Goal: Navigation & Orientation: Go to known website

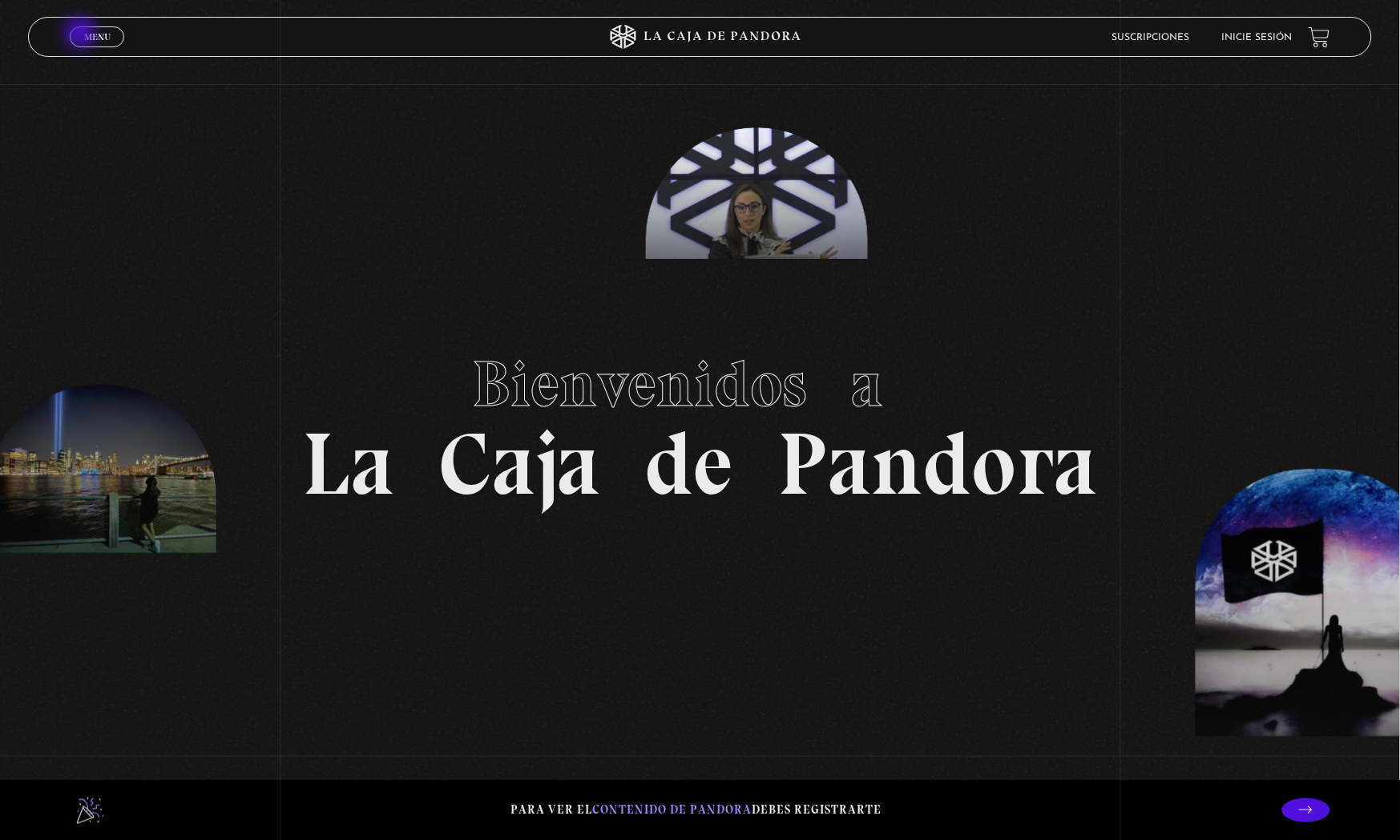
click at [82, 34] on link "Menu Cerrar" at bounding box center [97, 36] width 54 height 20
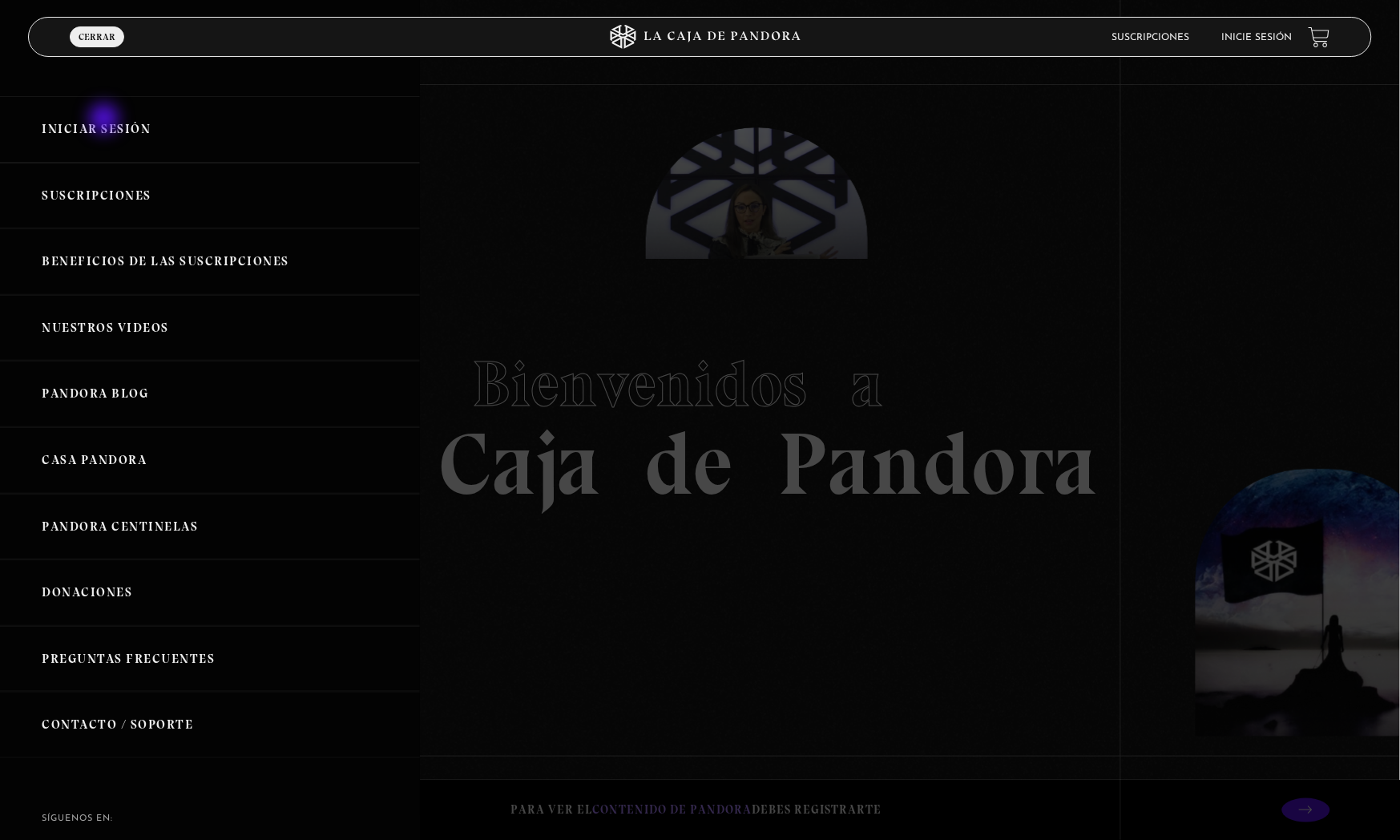
click at [106, 120] on link "Iniciar Sesión" at bounding box center [210, 129] width 420 height 66
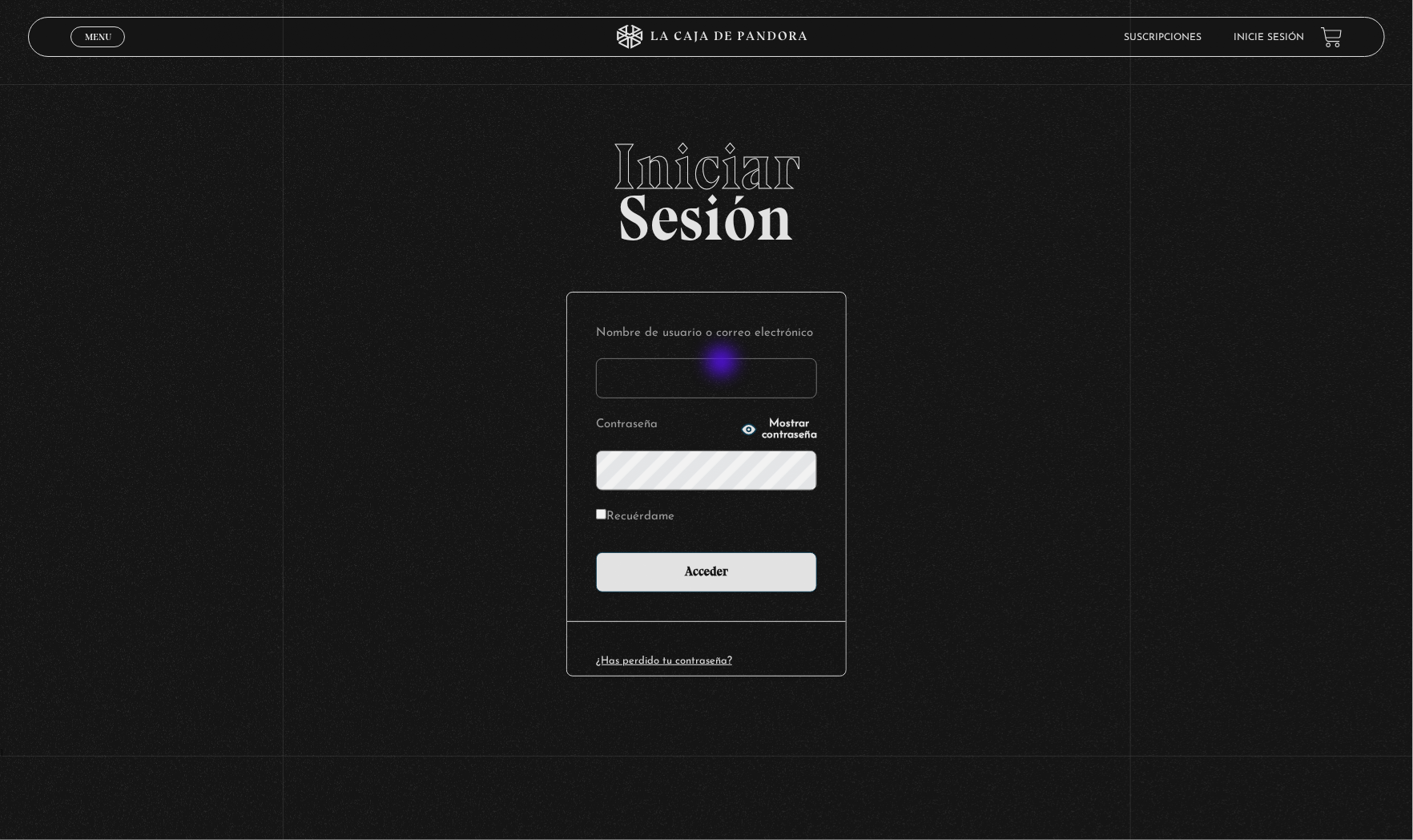
click at [711, 372] on input "Nombre de usuario o correo electrónico" at bounding box center [707, 378] width 221 height 40
type input "[EMAIL_ADDRESS][DOMAIN_NAME]"
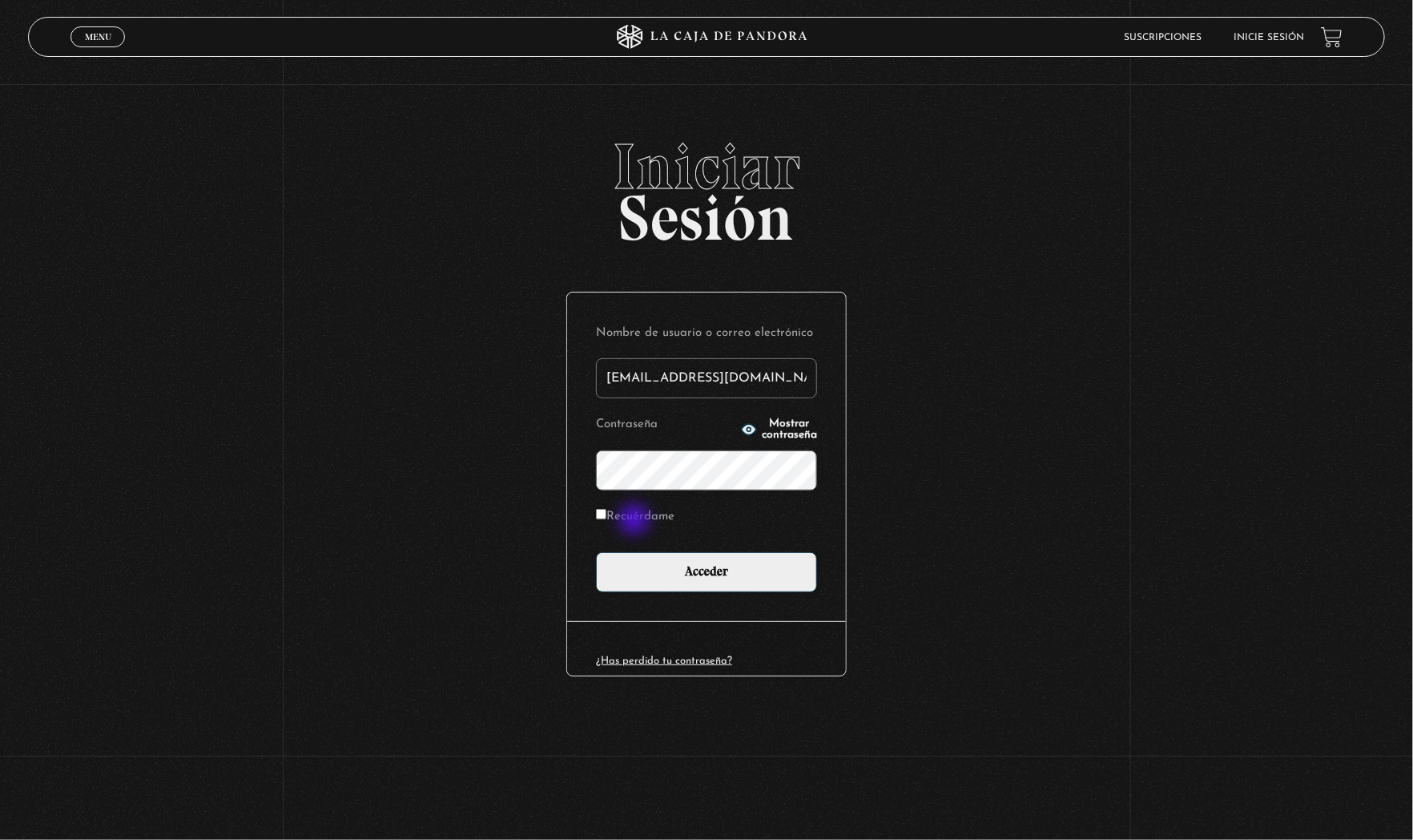
click at [633, 515] on label "Recuérdame" at bounding box center [635, 518] width 79 height 25
click at [607, 515] on input "Recuérdame" at bounding box center [601, 514] width 11 height 11
checkbox input "true"
click at [669, 571] on input "Acceder" at bounding box center [707, 571] width 221 height 40
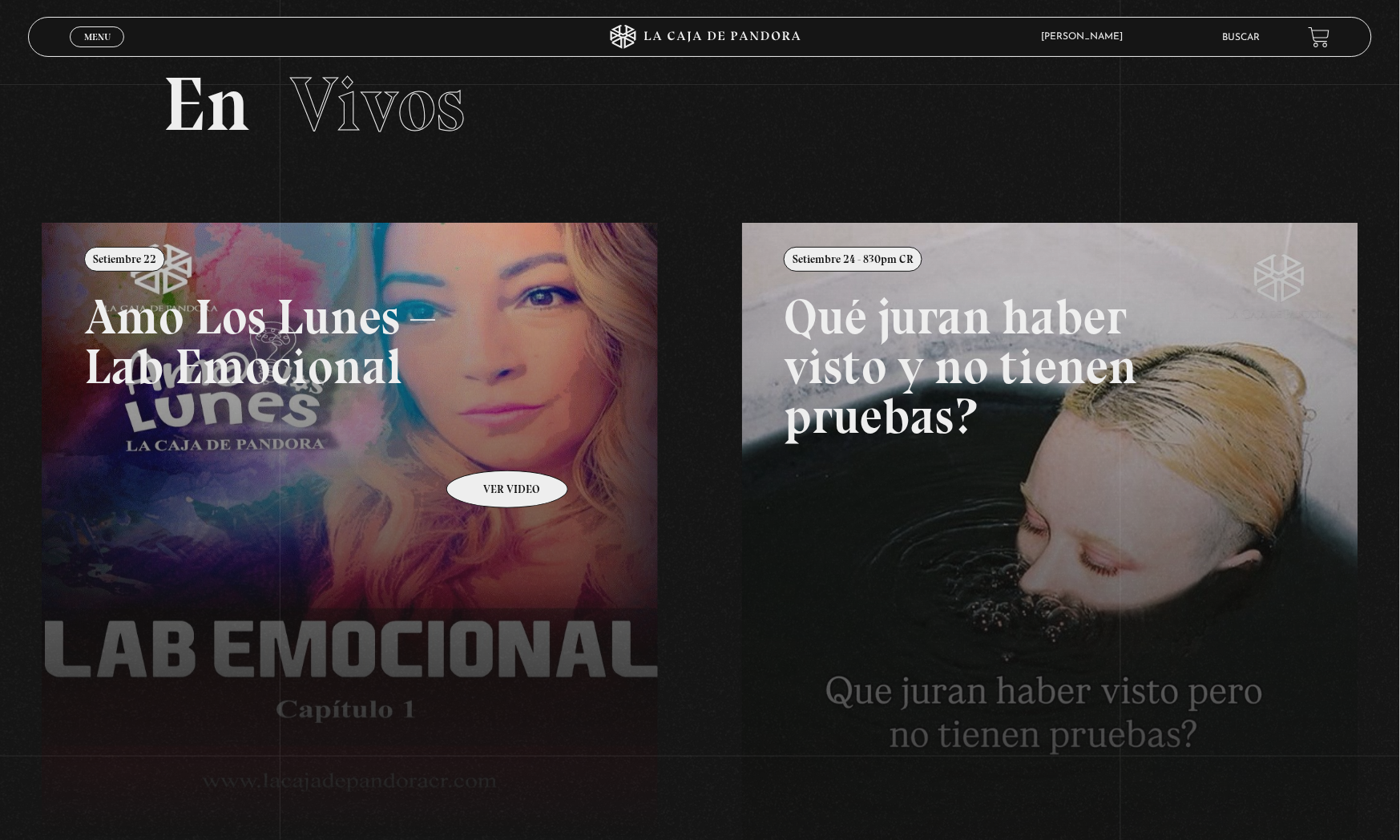
scroll to position [89, 0]
